Goal: Task Accomplishment & Management: Manage account settings

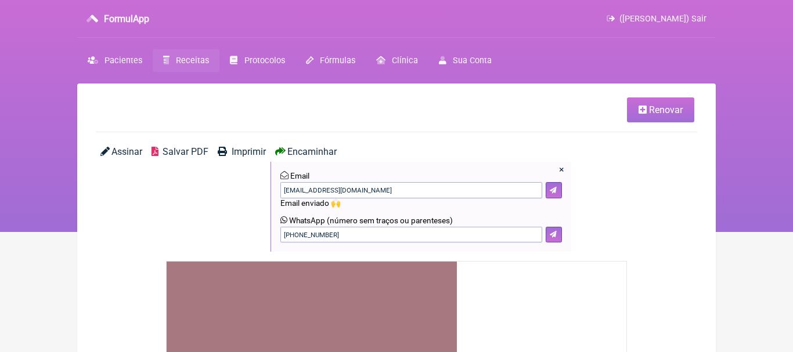
click at [701, 17] on span "(Priscila Ramos Miranda Pinheiro) Sair" at bounding box center [662, 19] width 87 height 10
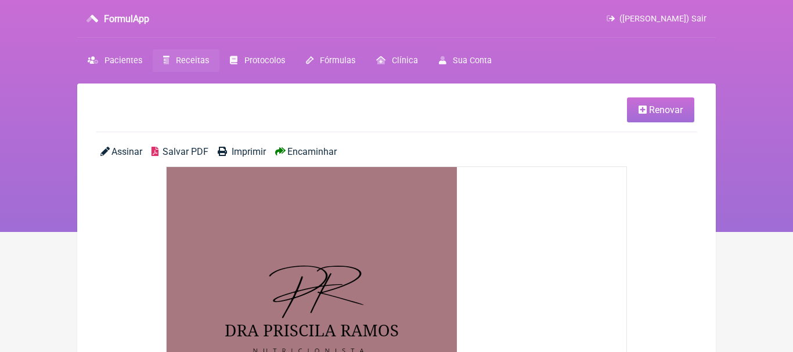
click at [697, 20] on span "(Priscila Ramos Miranda Pinheiro) Sair" at bounding box center [662, 19] width 87 height 10
